Goal: Information Seeking & Learning: Learn about a topic

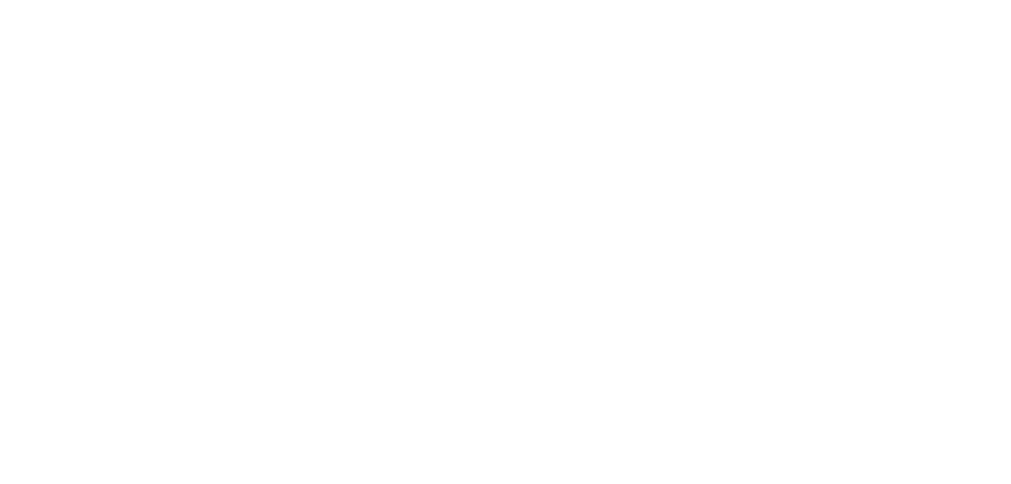
scroll to position [1, 0]
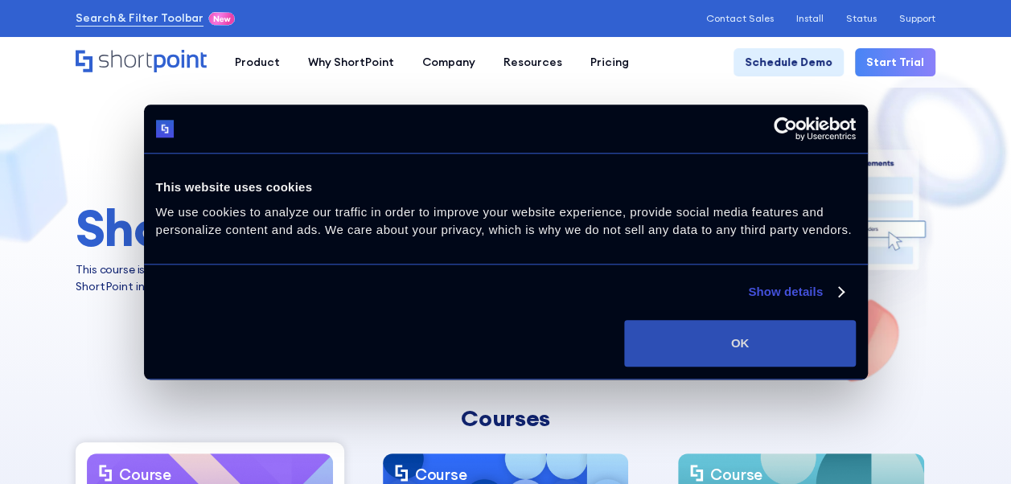
click at [765, 329] on button "OK" at bounding box center [739, 343] width 231 height 47
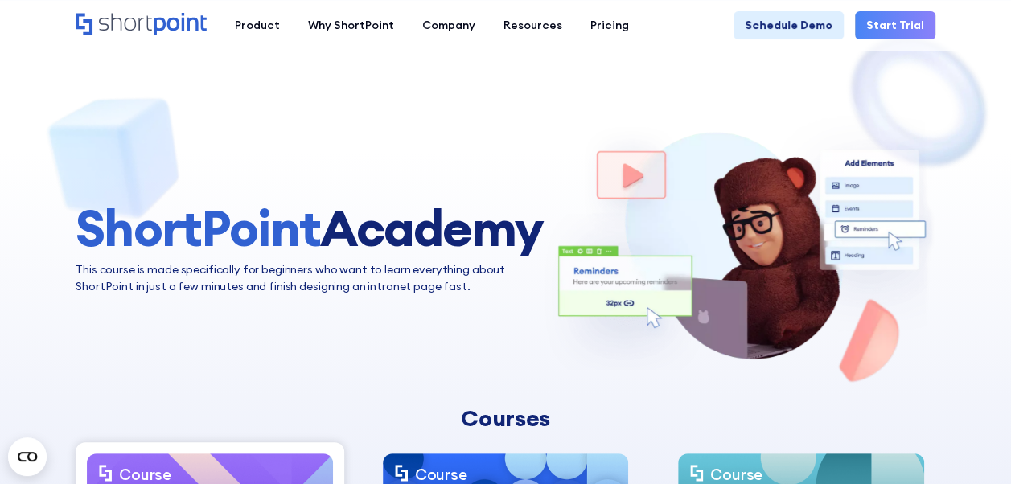
scroll to position [241, 0]
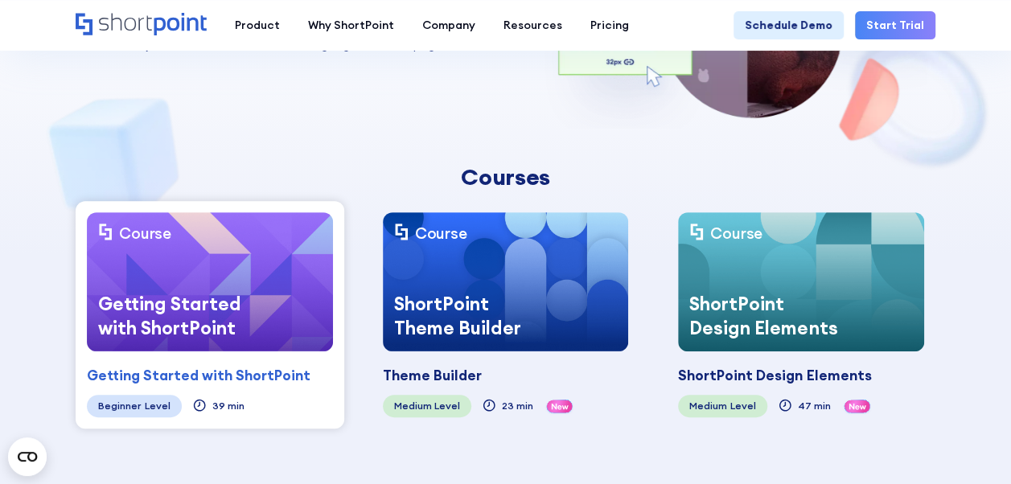
click at [181, 265] on img at bounding box center [209, 281] width 245 height 138
click at [125, 401] on div "Beginner" at bounding box center [119, 406] width 43 height 11
click at [199, 269] on img at bounding box center [209, 281] width 245 height 138
click at [146, 401] on div "Level" at bounding box center [158, 406] width 26 height 11
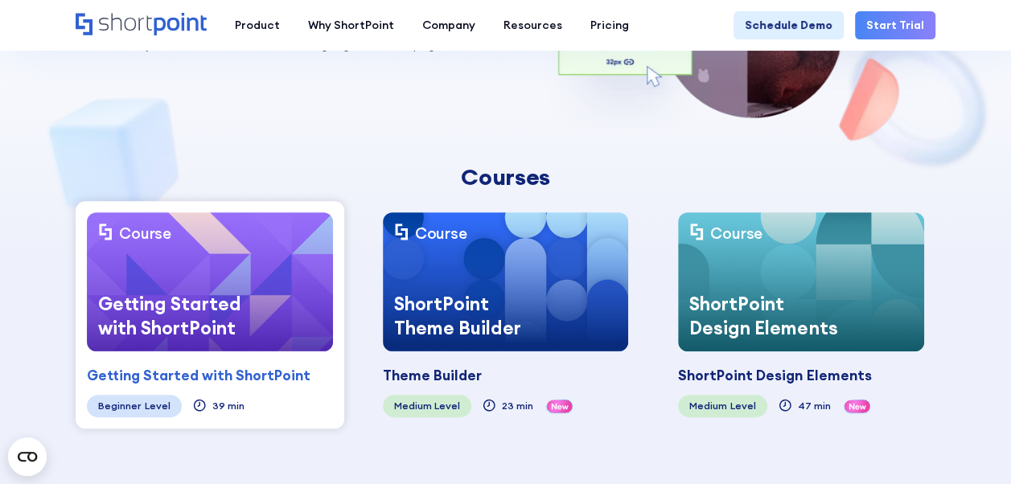
click at [216, 372] on div "Getting Started with ShortPoint" at bounding box center [199, 375] width 224 height 21
click at [161, 288] on div "Getting Started with ShortPoint" at bounding box center [176, 316] width 178 height 70
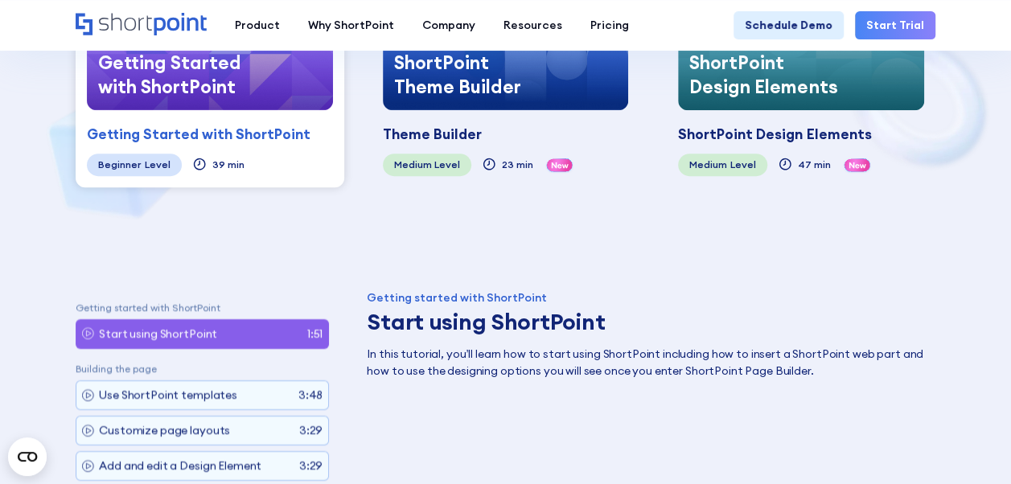
scroll to position [563, 0]
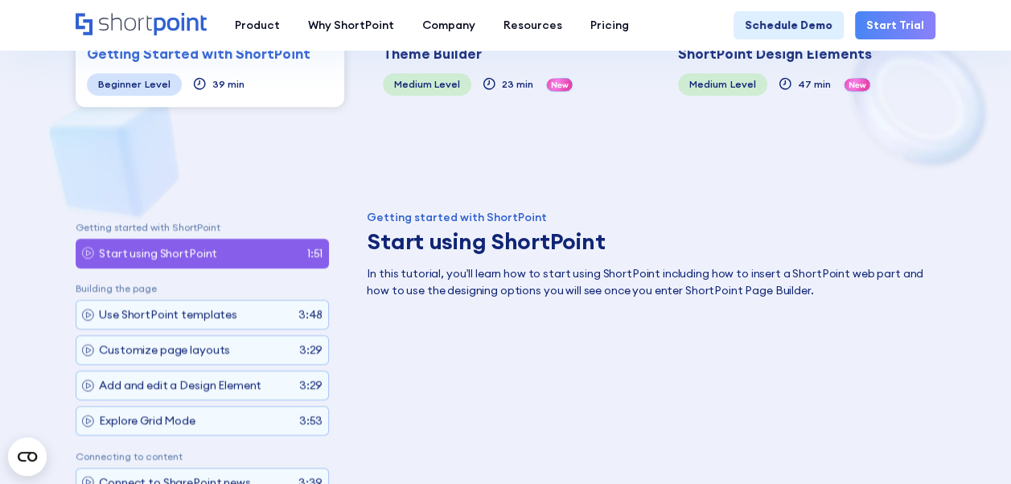
click at [100, 246] on p "Start using ShortPoint" at bounding box center [158, 253] width 118 height 17
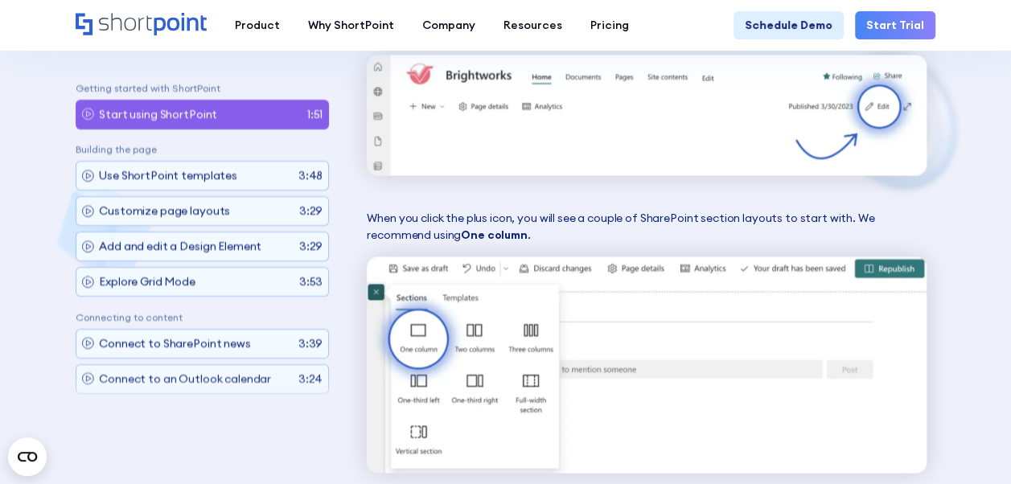
scroll to position [1391, 0]
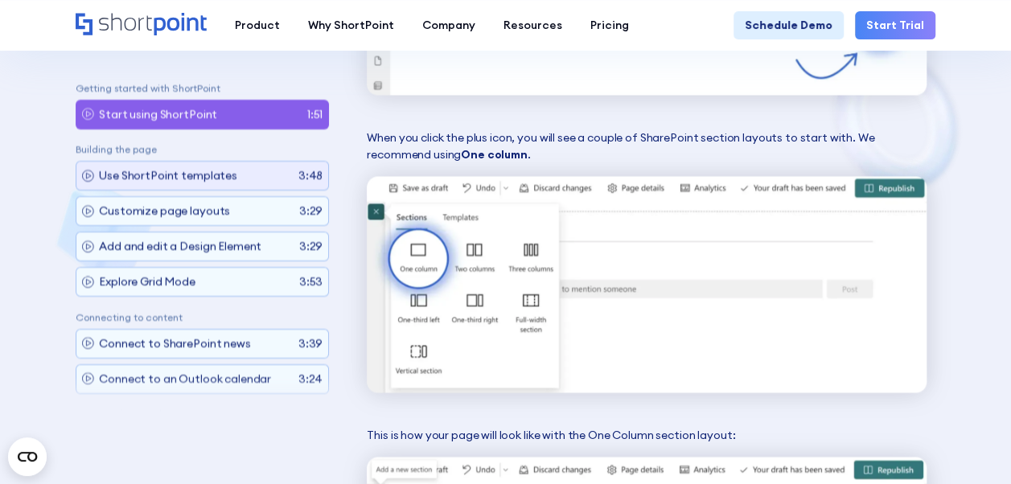
click at [90, 174] on icon at bounding box center [89, 177] width 5 height 6
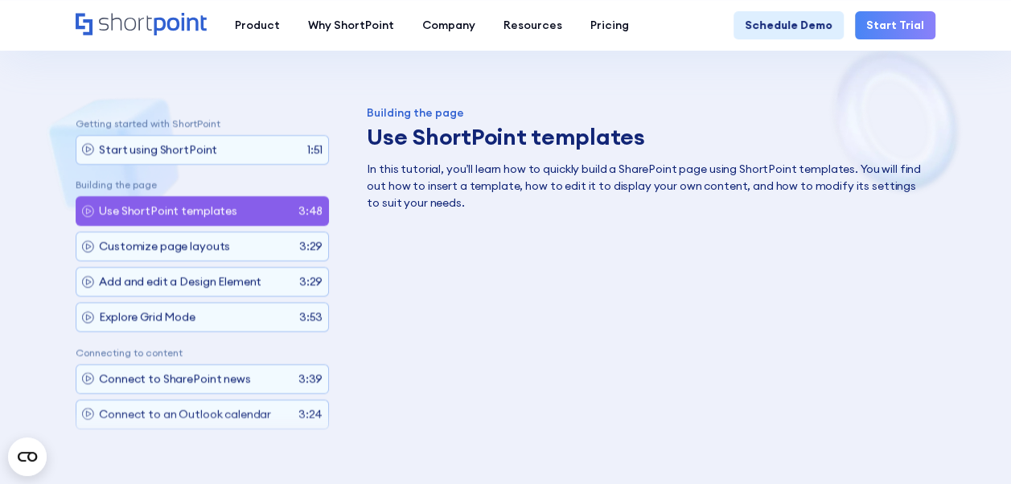
scroll to position [748, 0]
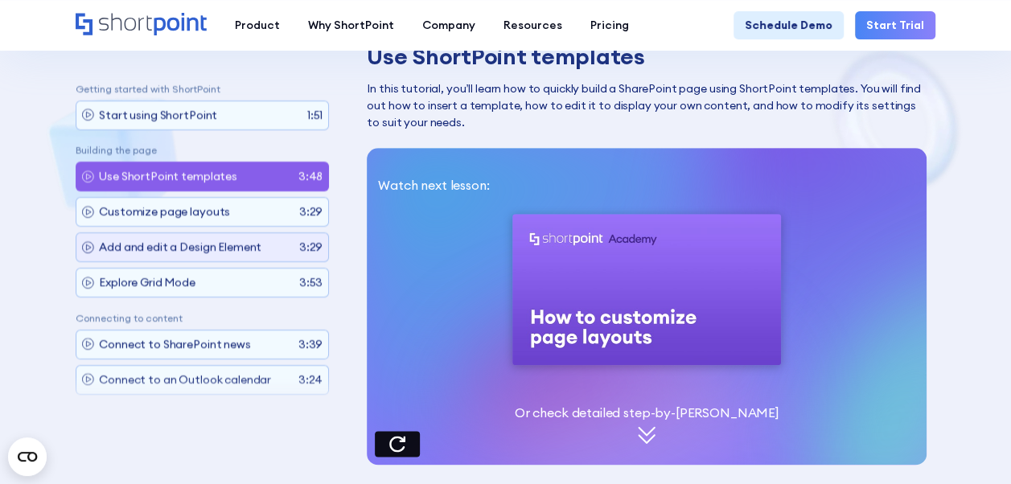
click at [153, 248] on p "Add and edit a Design Element" at bounding box center [180, 248] width 162 height 17
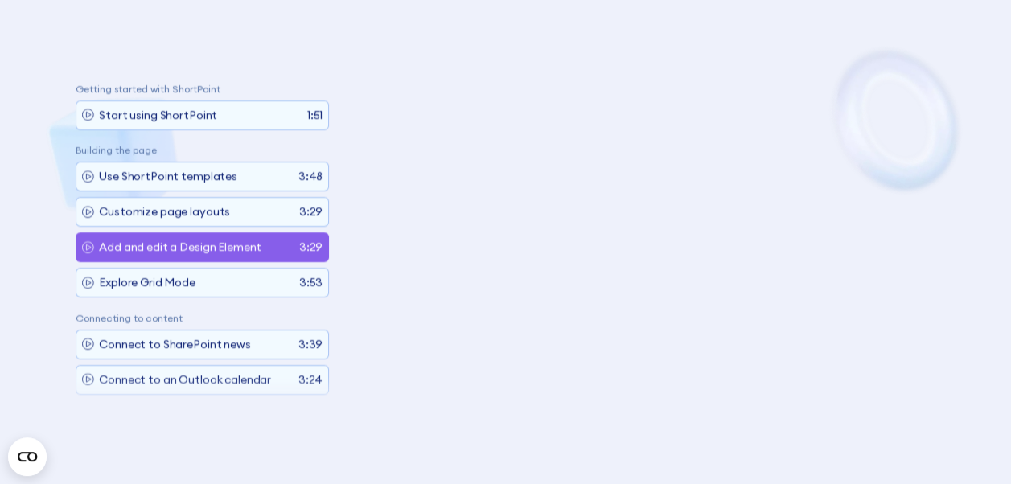
scroll to position [132, 0]
